Goal: Task Accomplishment & Management: Complete application form

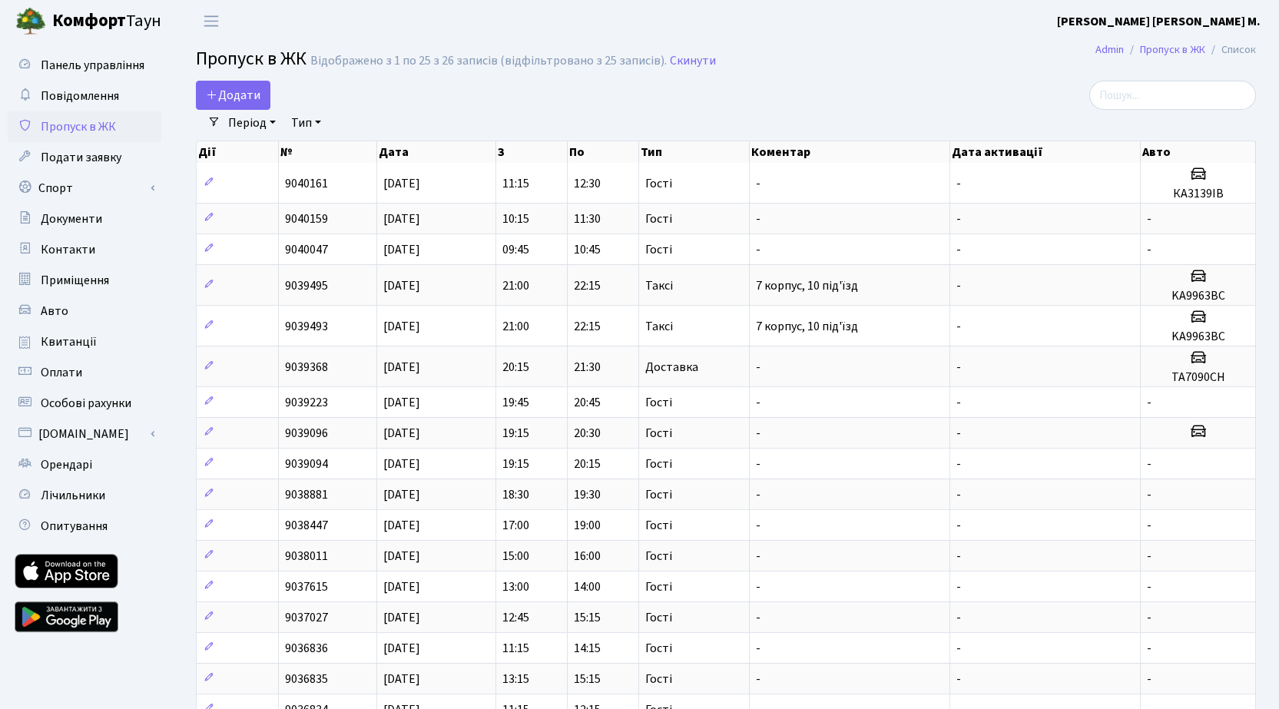
select select "25"
click at [233, 87] on span "Додати" at bounding box center [233, 95] width 55 height 17
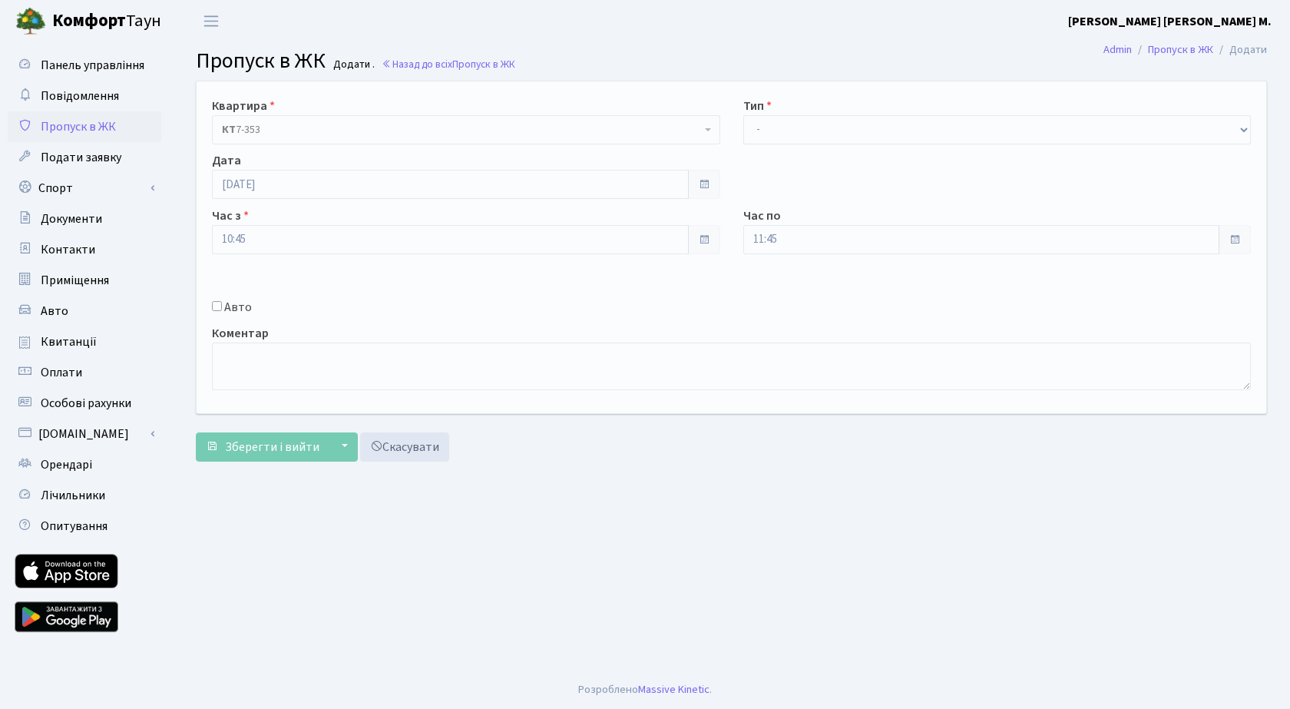
click at [219, 304] on input "Авто" at bounding box center [217, 306] width 10 height 10
checkbox input "true"
paste input "BC2721KP"
type input "BC2721KP"
drag, startPoint x: 808, startPoint y: 123, endPoint x: 815, endPoint y: 134, distance: 13.4
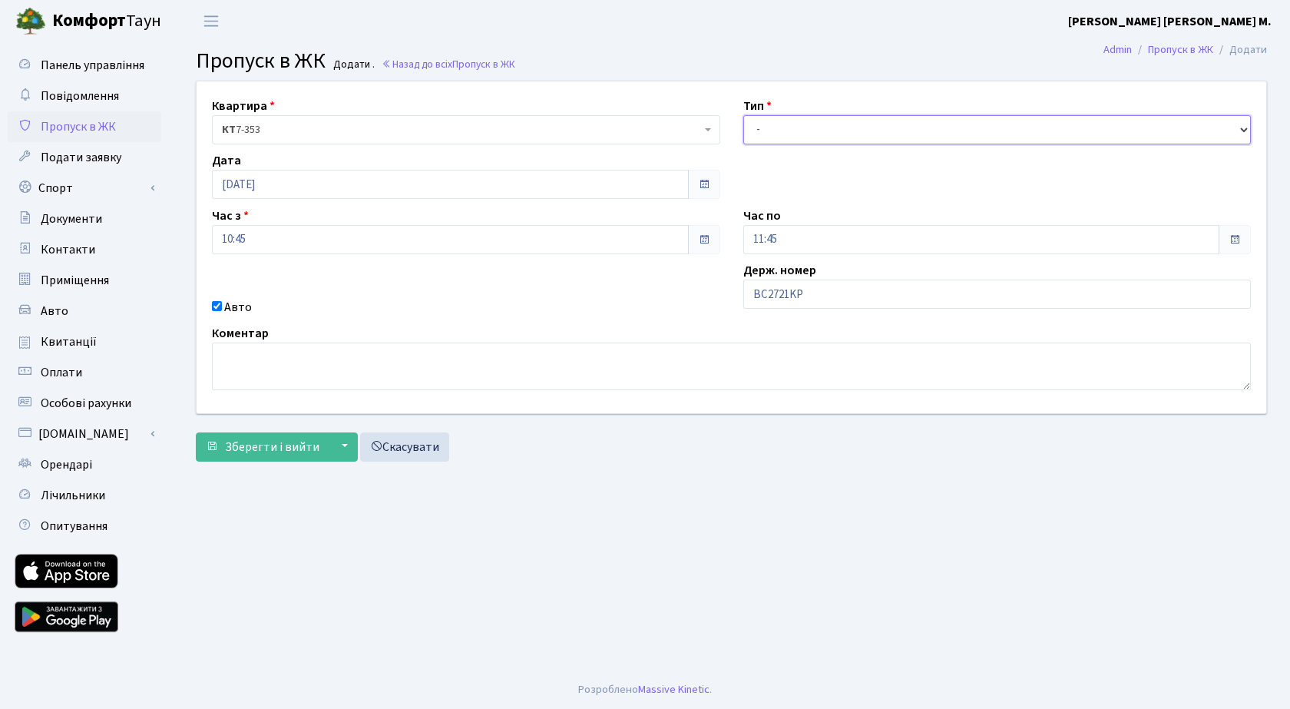
click at [808, 122] on select "- Доставка Таксі Гості Сервіс" at bounding box center [997, 129] width 508 height 29
select select "2"
click at [743, 115] on select "- Доставка Таксі Гості Сервіс" at bounding box center [997, 129] width 508 height 29
click at [215, 449] on span "submit" at bounding box center [212, 446] width 12 height 12
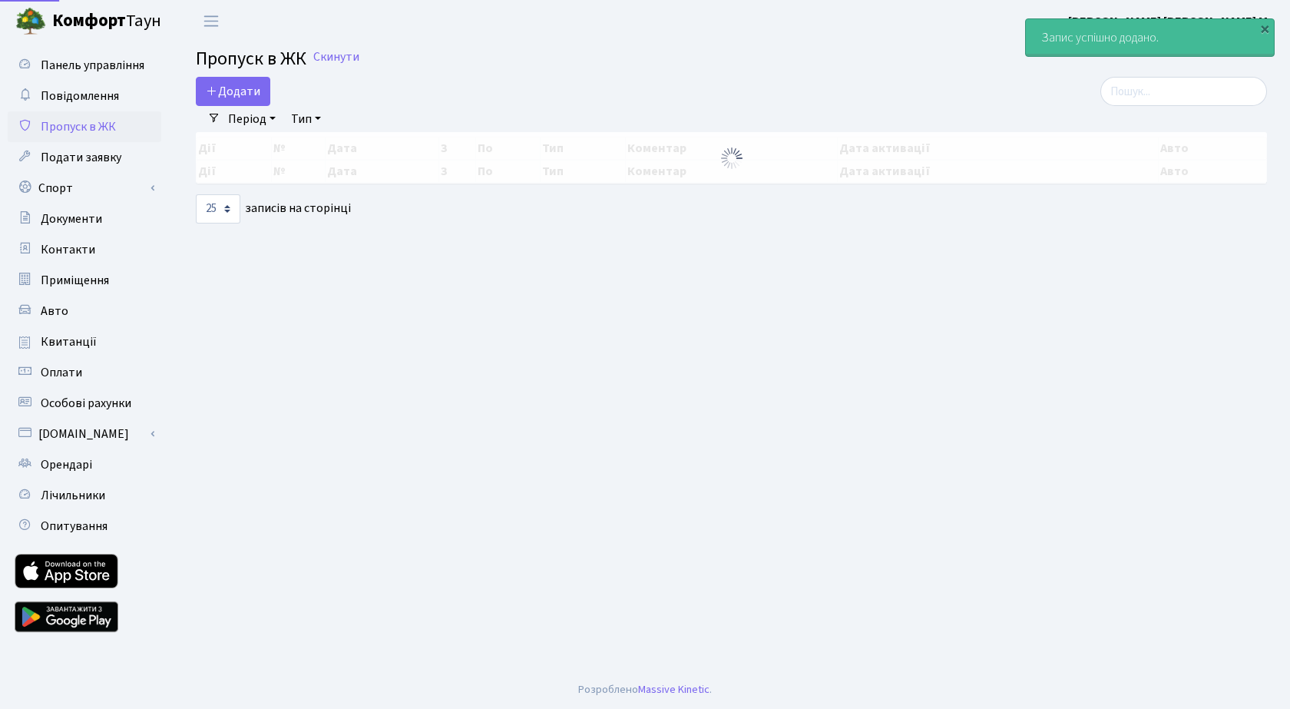
select select "25"
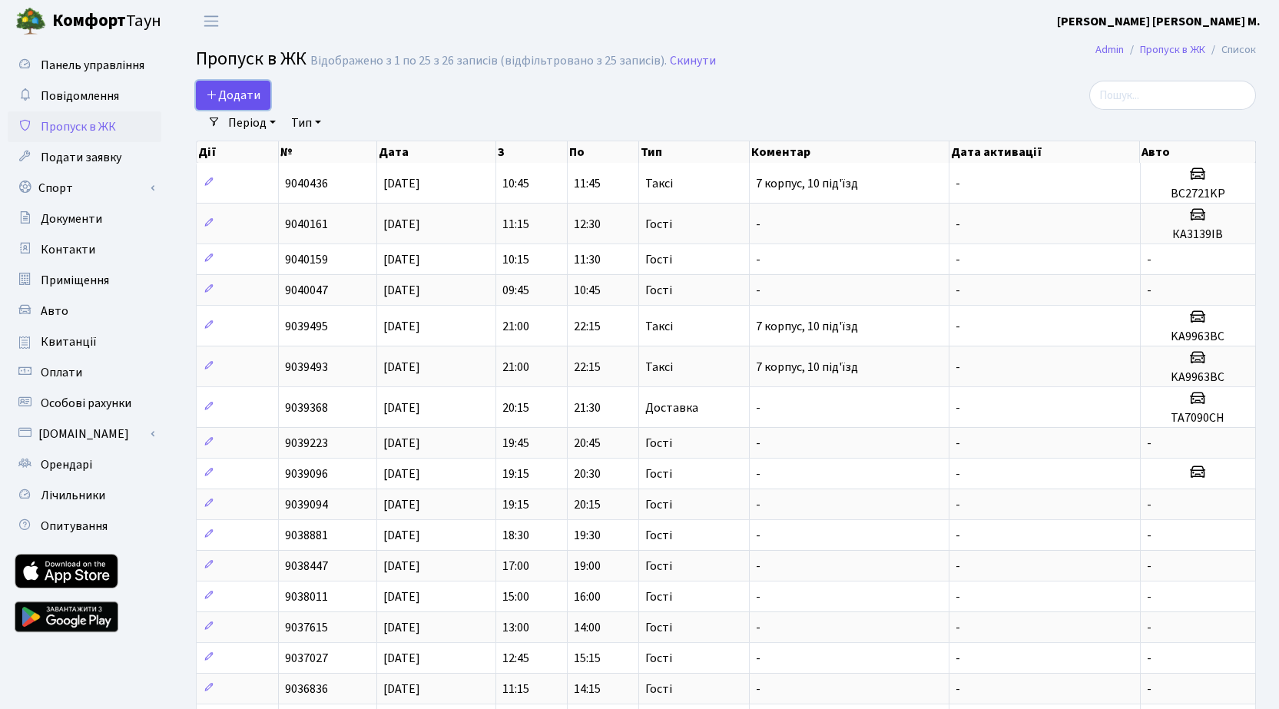
click at [257, 95] on span "Додати" at bounding box center [233, 95] width 55 height 17
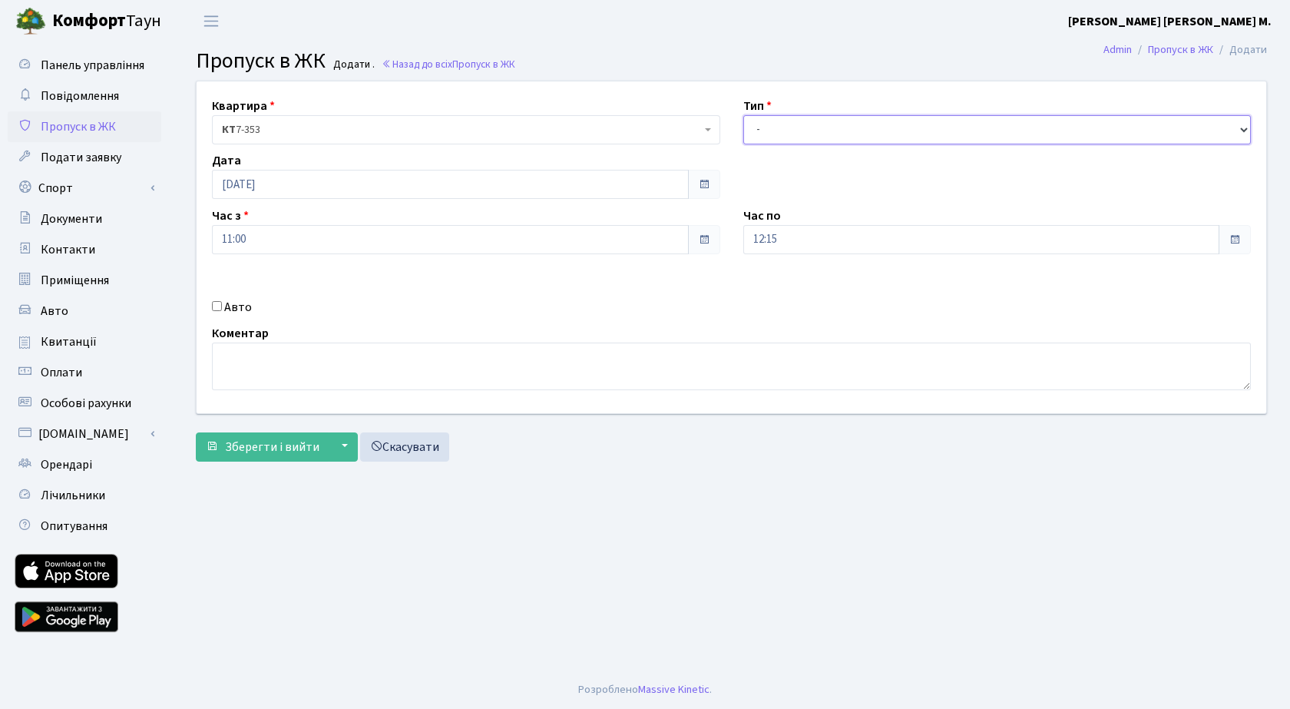
click at [908, 134] on select "- Доставка Таксі Гості Сервіс" at bounding box center [997, 129] width 508 height 29
select select "3"
click at [743, 115] on select "- Доставка Таксі Гості Сервіс" at bounding box center [997, 129] width 508 height 29
click at [227, 307] on label "Авто" at bounding box center [238, 307] width 28 height 18
click at [222, 307] on input "Авто" at bounding box center [217, 306] width 10 height 10
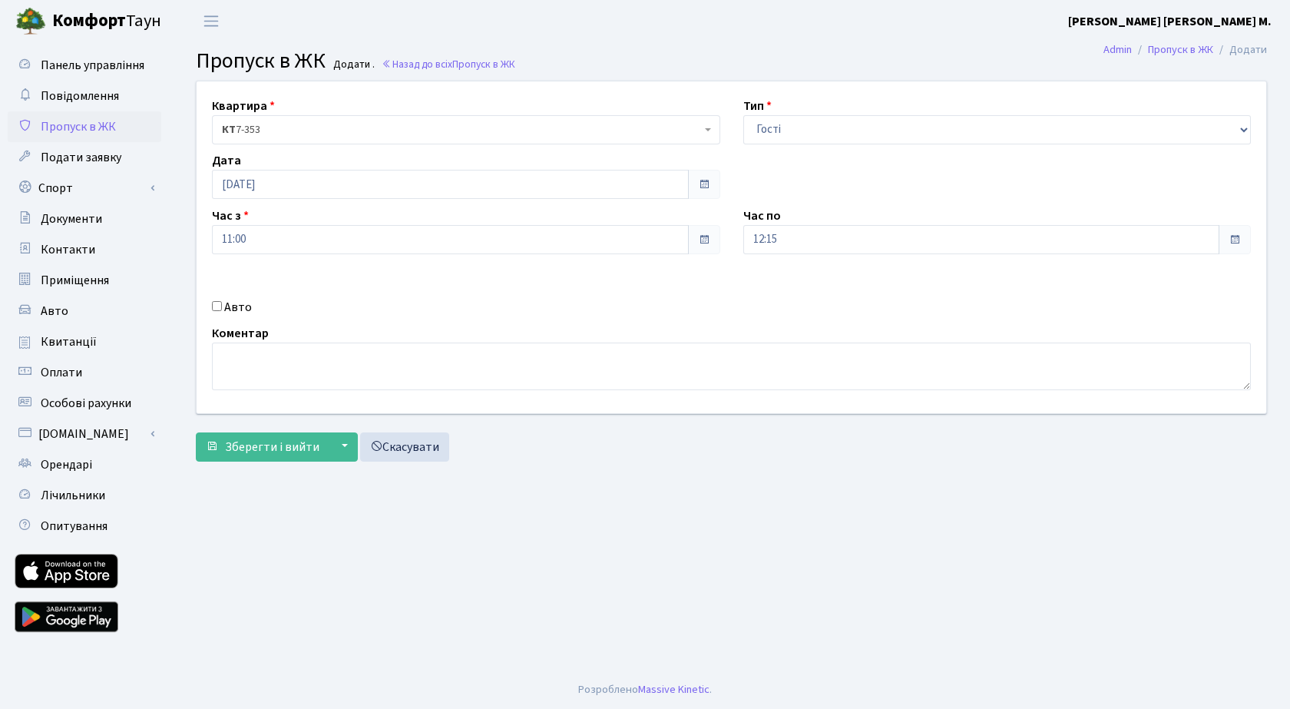
checkbox input "true"
drag, startPoint x: 808, startPoint y: 134, endPoint x: 806, endPoint y: 142, distance: 7.8
click at [808, 134] on select "- Доставка Таксі Гості Сервіс" at bounding box center [997, 129] width 508 height 29
select select "2"
click at [743, 115] on select "- Доставка Таксі Гості Сервіс" at bounding box center [997, 129] width 508 height 29
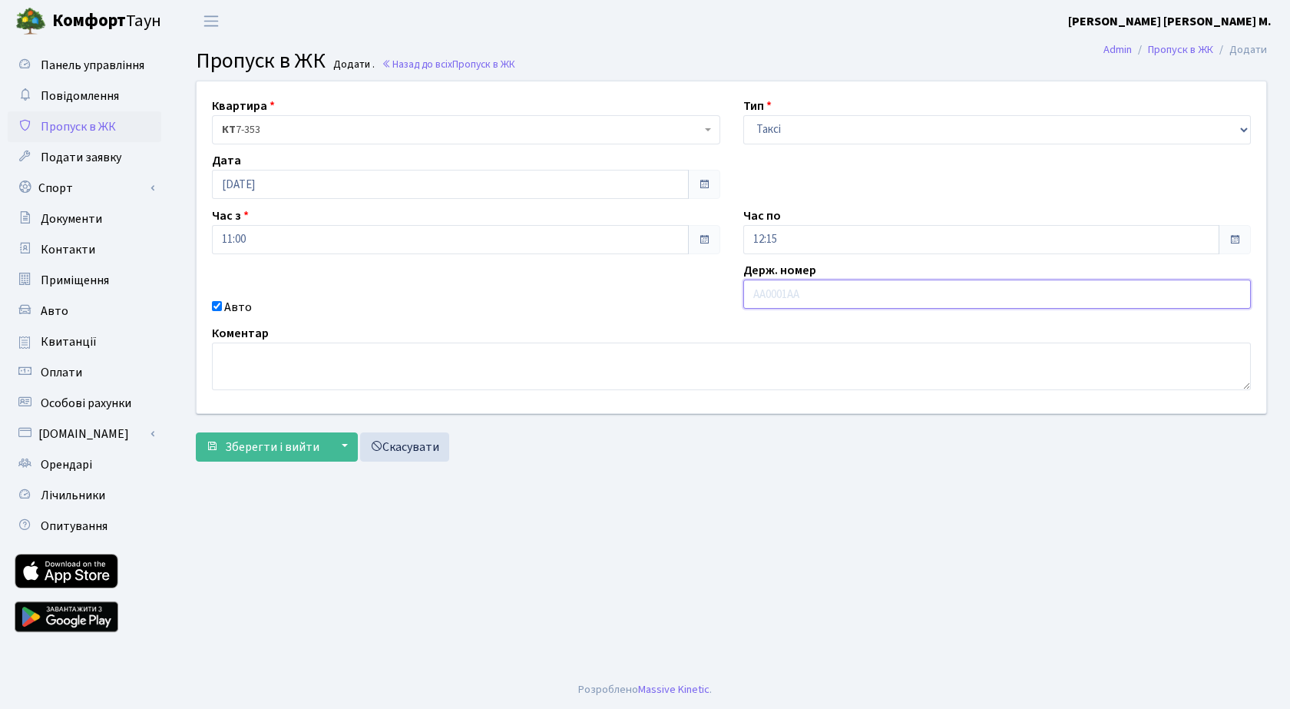
paste input "AH8825KI"
type input "AH8825KI"
click at [266, 444] on span "Зберегти і вийти" at bounding box center [272, 447] width 94 height 17
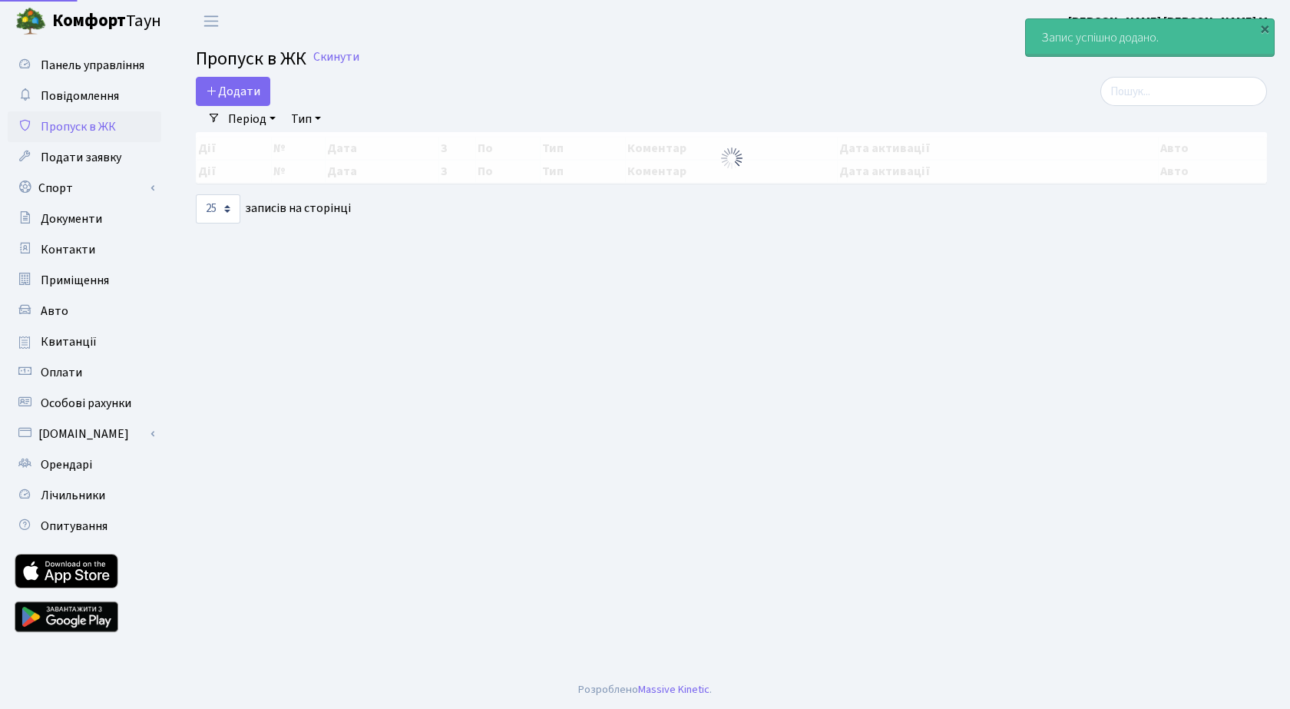
select select "25"
